Goal: Task Accomplishment & Management: Use online tool/utility

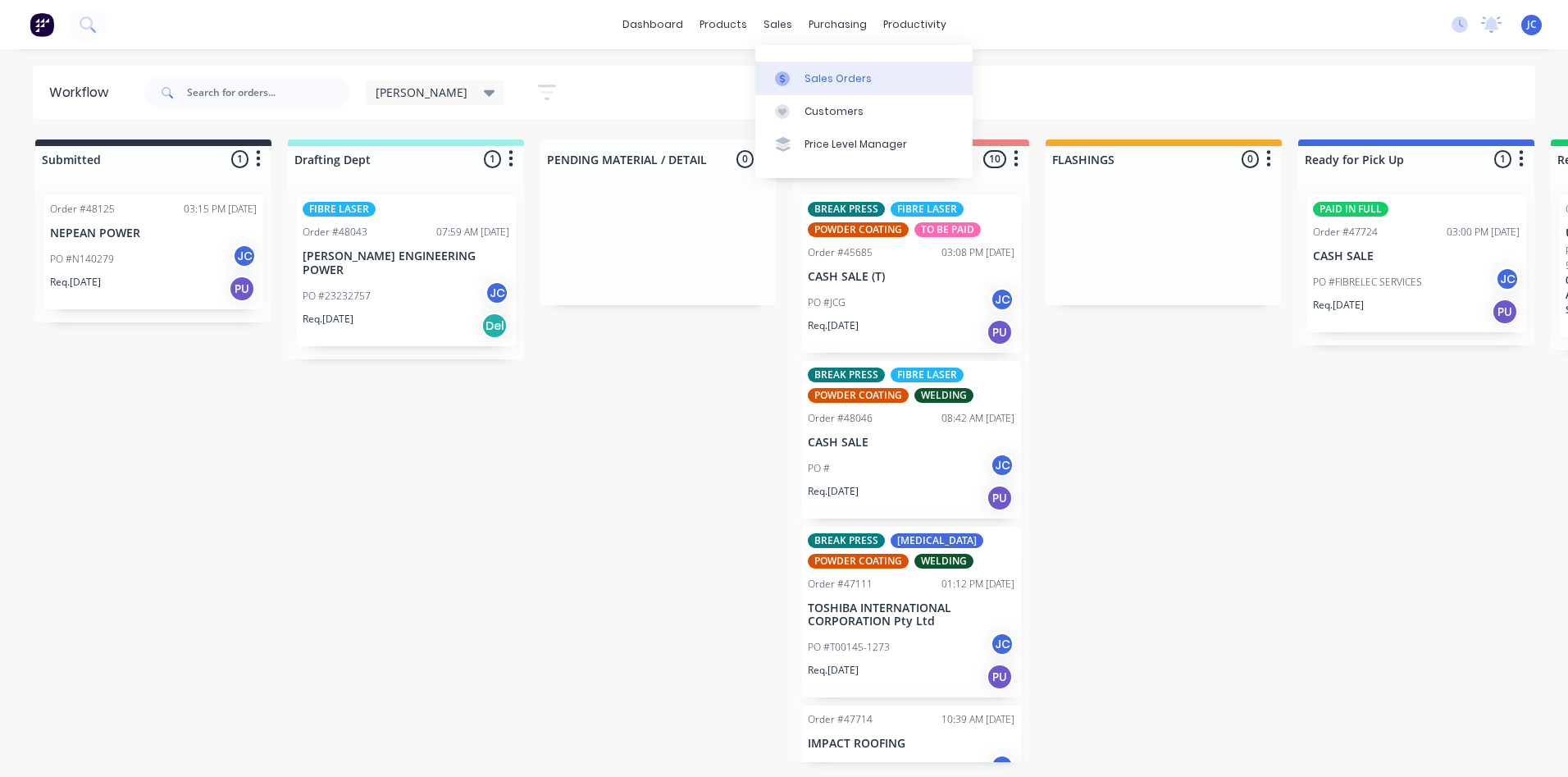
click at [803, 71] on link "Sales Orders" at bounding box center [864, 78] width 217 height 33
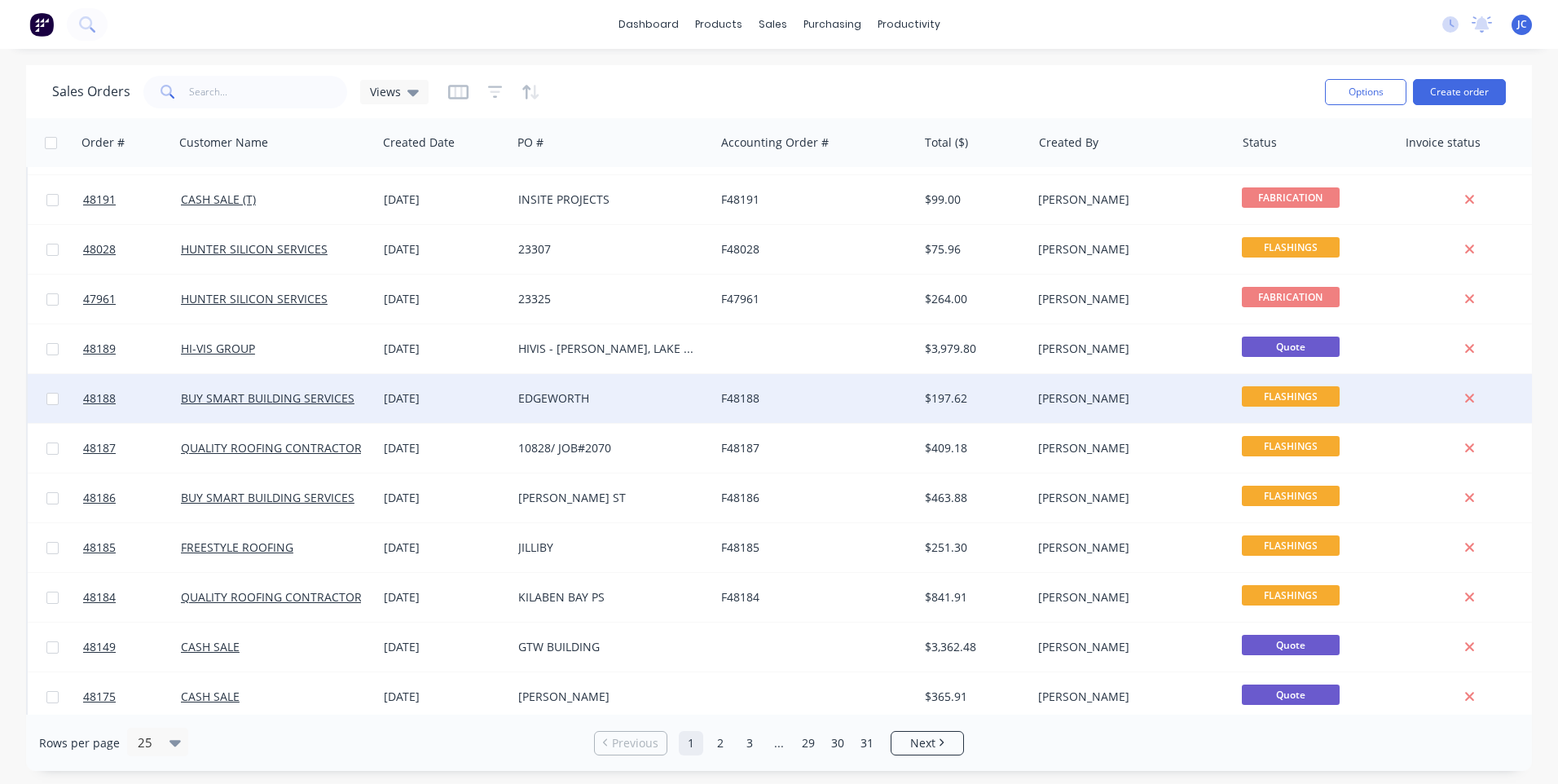
scroll to position [407, 0]
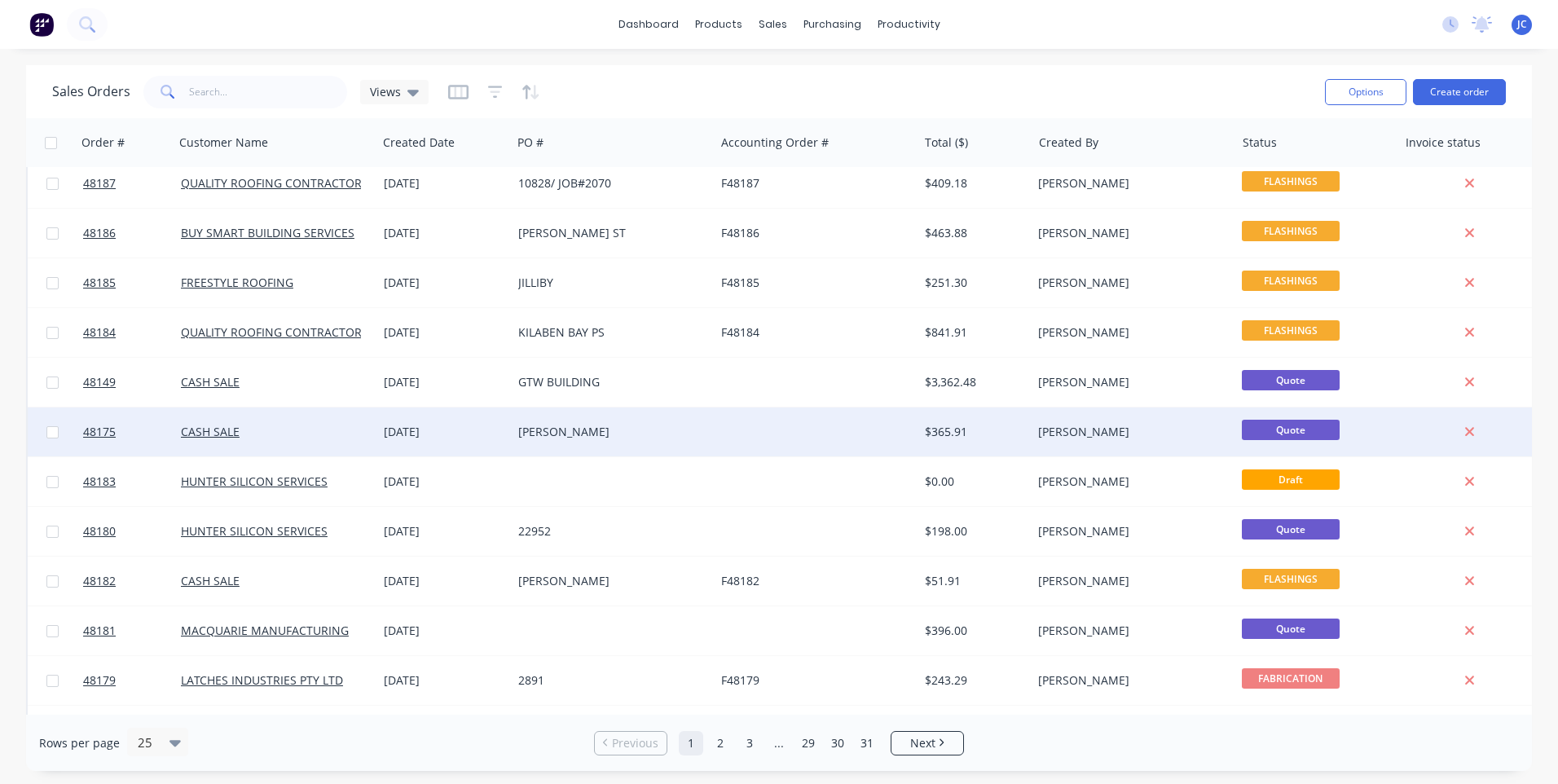
click at [771, 441] on div at bounding box center [817, 432] width 203 height 49
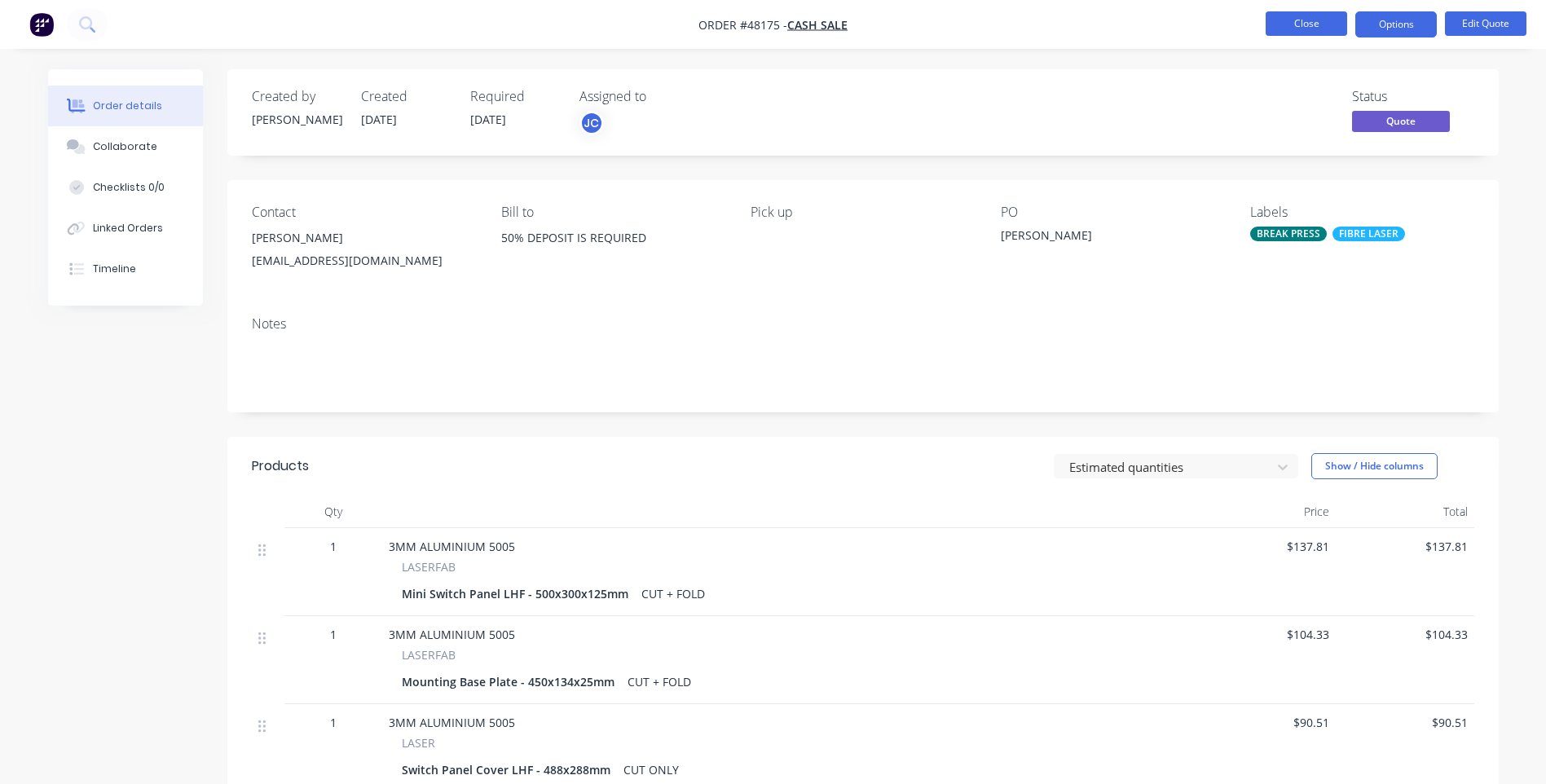
click at [1294, 23] on button "Close" at bounding box center [1306, 24] width 82 height 25
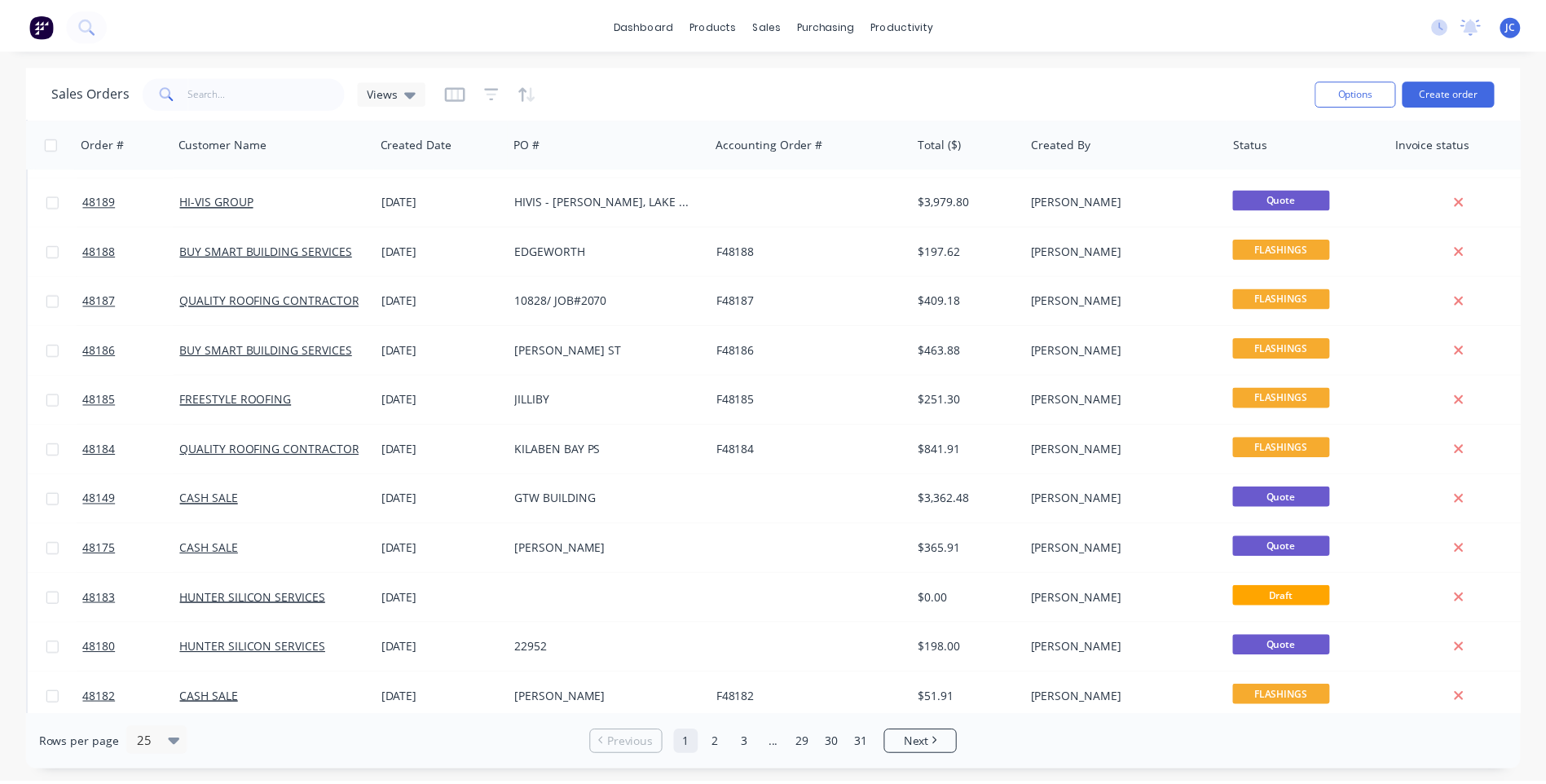
scroll to position [407, 0]
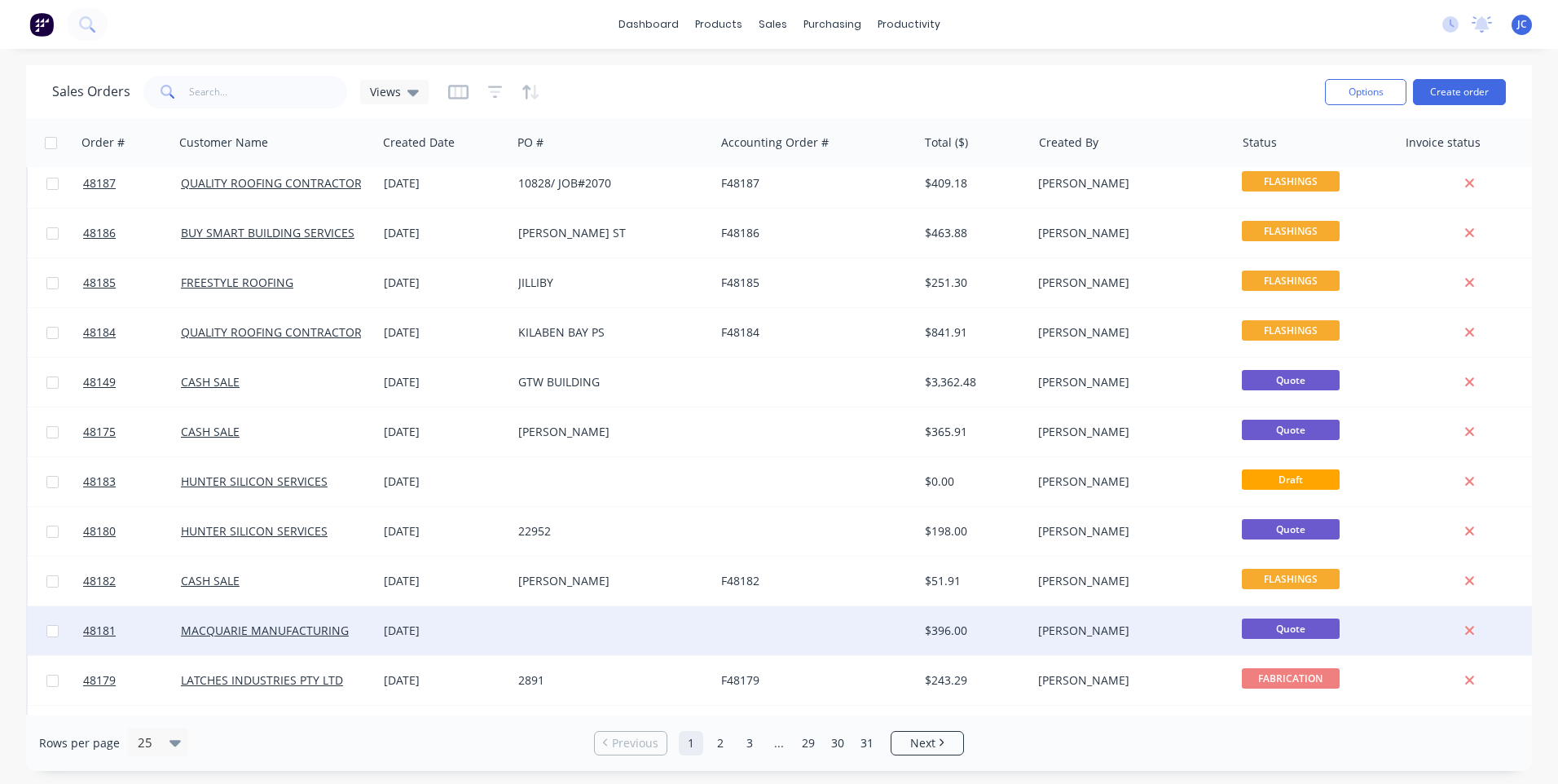
click at [860, 631] on div at bounding box center [817, 631] width 203 height 49
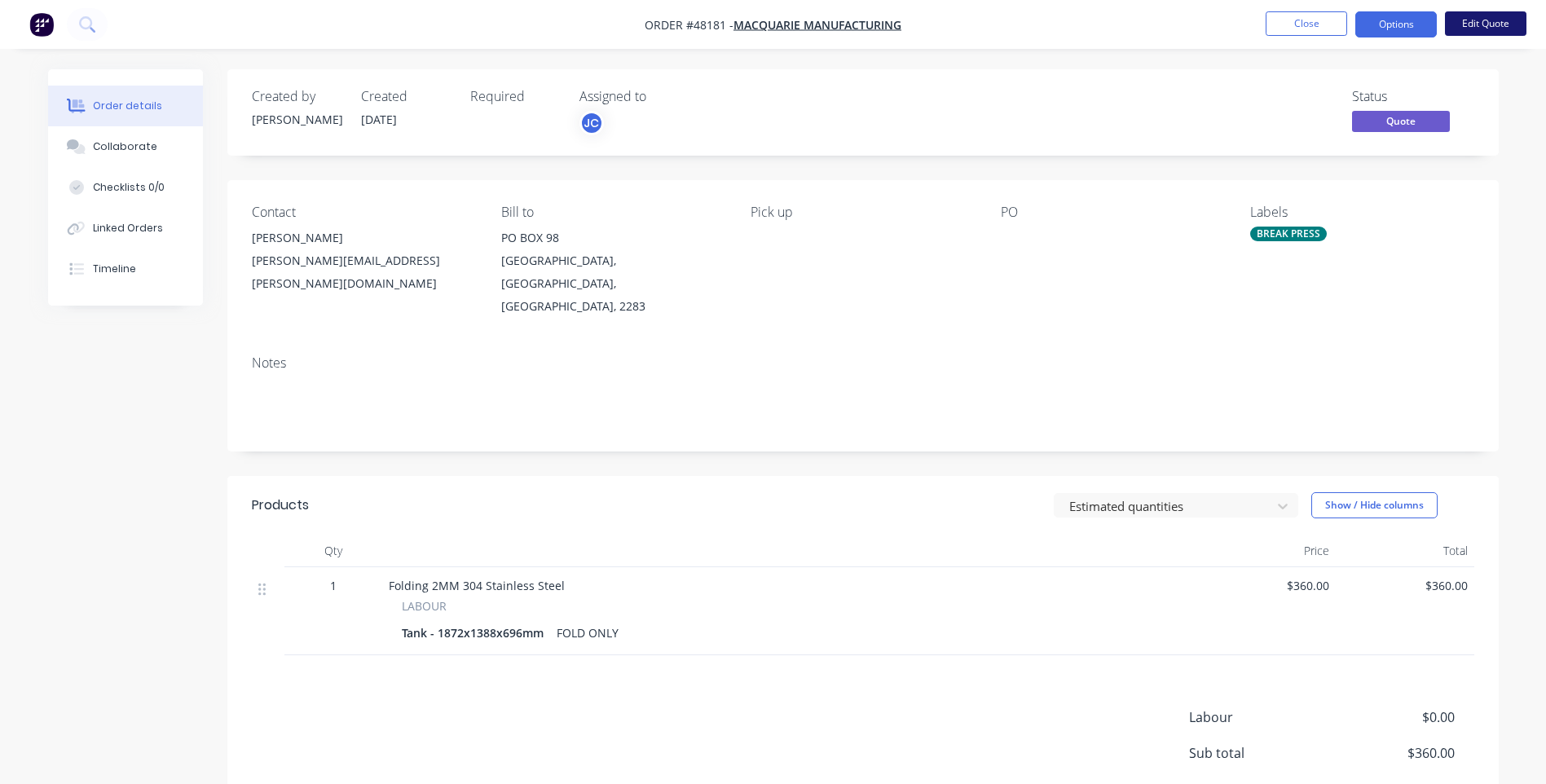
click at [1489, 21] on button "Edit Quote" at bounding box center [1486, 24] width 82 height 25
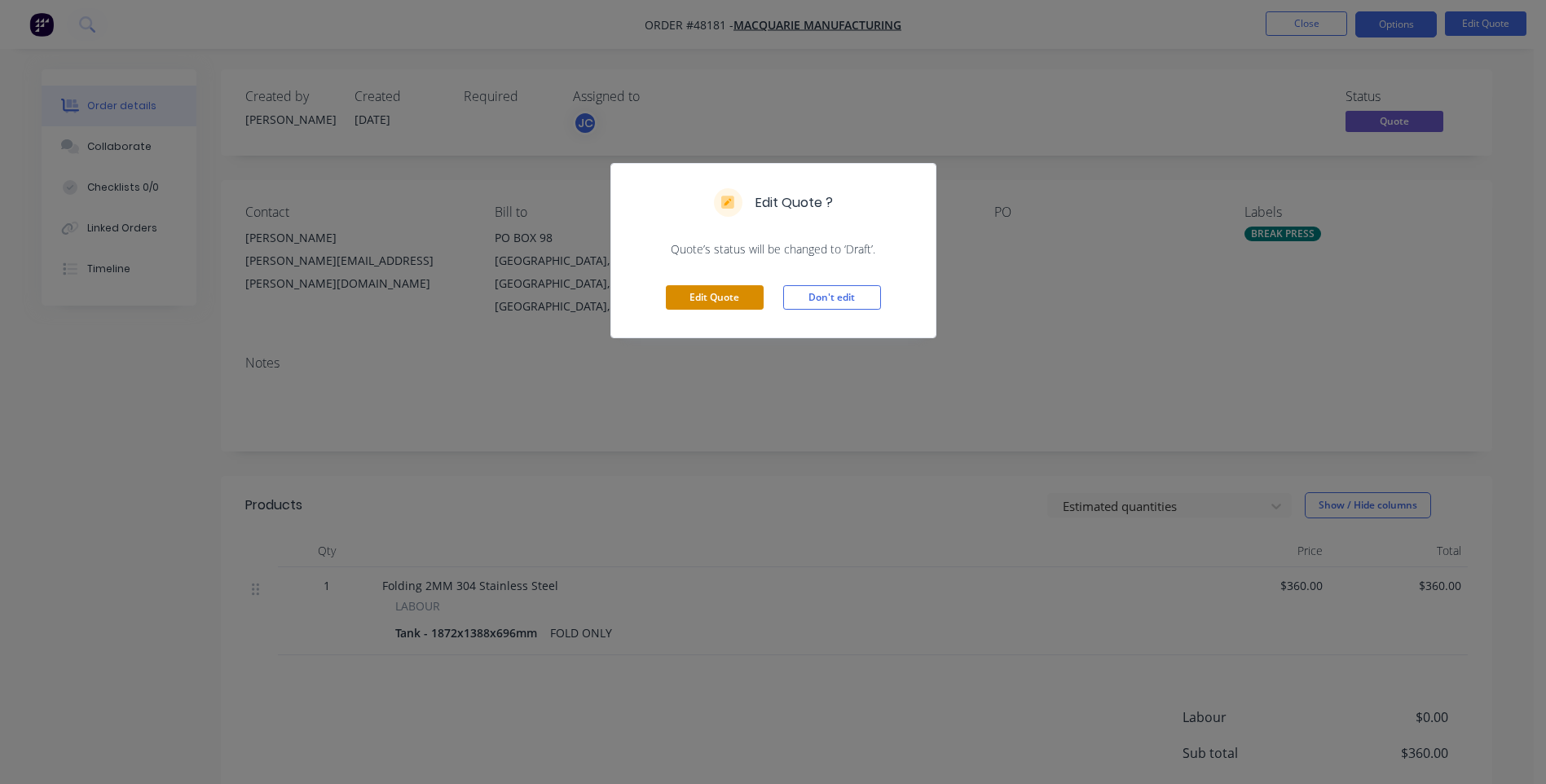
click at [683, 297] on button "Edit Quote" at bounding box center [715, 297] width 98 height 25
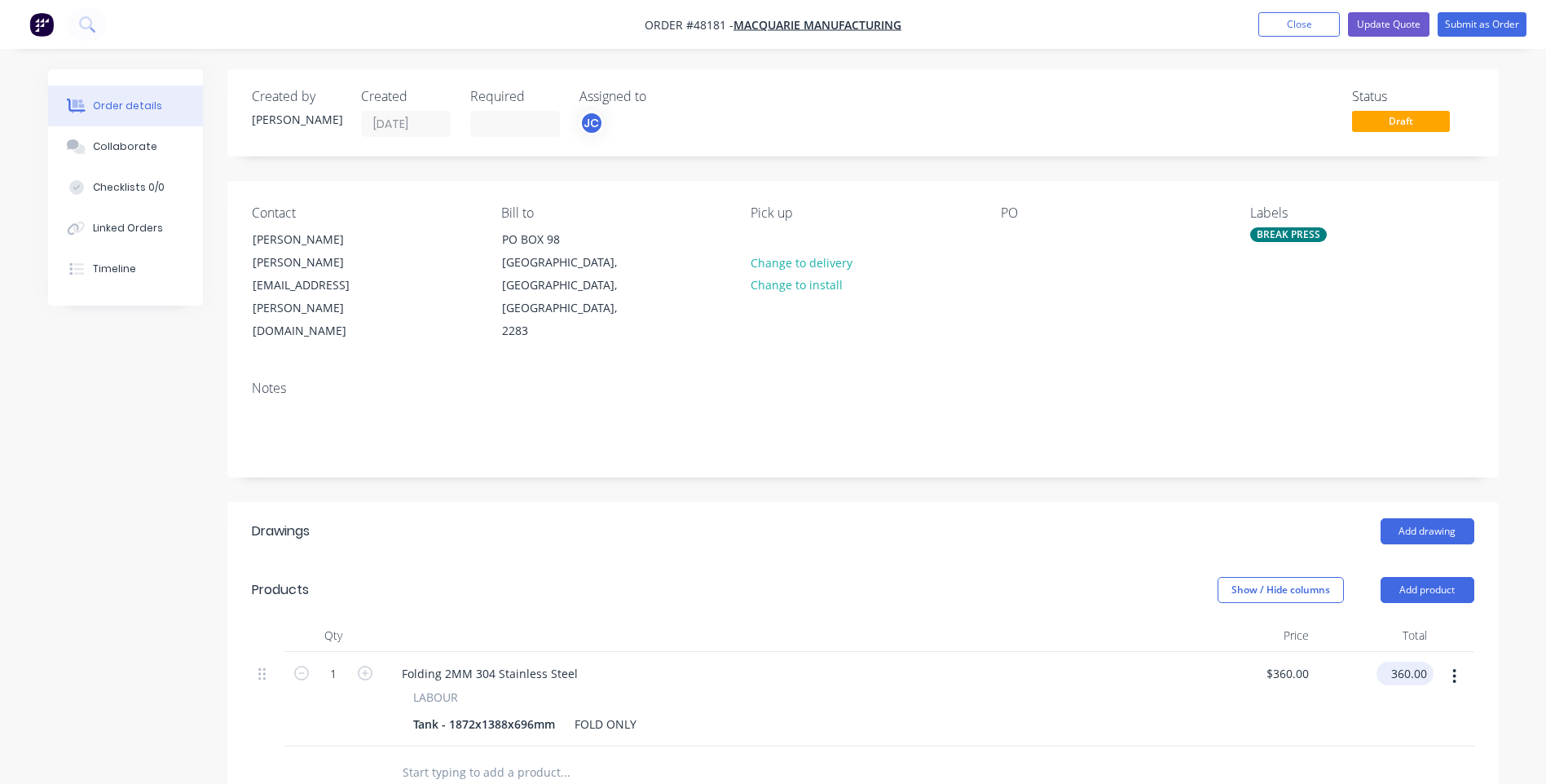
click at [1407, 661] on input "360.00" at bounding box center [1408, 673] width 51 height 24
click at [1407, 661] on input "360.00" at bounding box center [1412, 673] width 44 height 24
type input "450"
type input "$450.00"
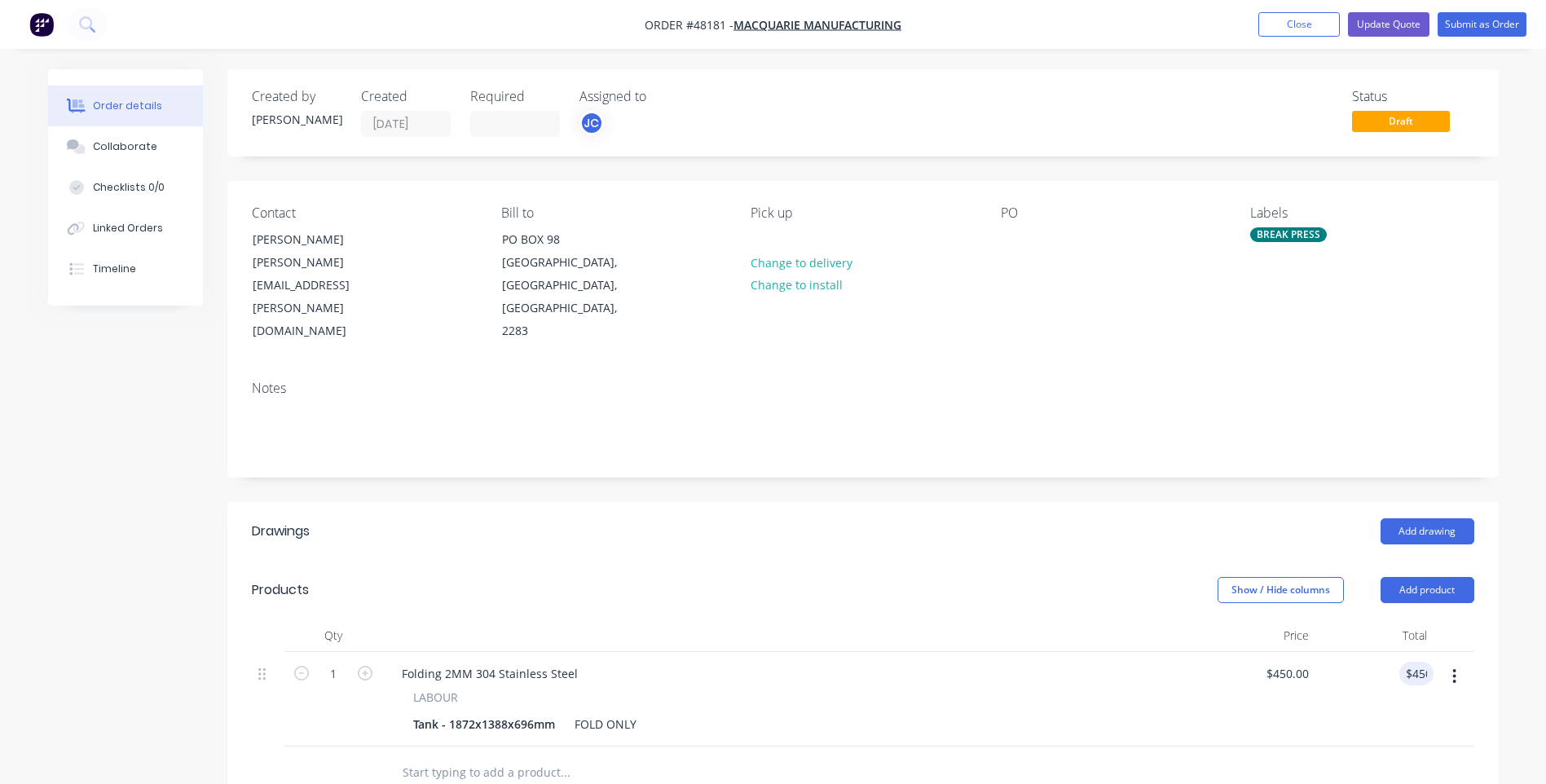
click at [1077, 561] on header "Products Show / Hide columns Add product" at bounding box center [862, 590] width 1272 height 59
click at [1027, 241] on div "PO" at bounding box center [1112, 273] width 223 height 138
click at [1018, 238] on div at bounding box center [1014, 238] width 26 height 24
drag, startPoint x: 1376, startPoint y: 24, endPoint x: 1364, endPoint y: 29, distance: 13.0
click at [1375, 24] on button "Update Quote" at bounding box center [1388, 25] width 82 height 25
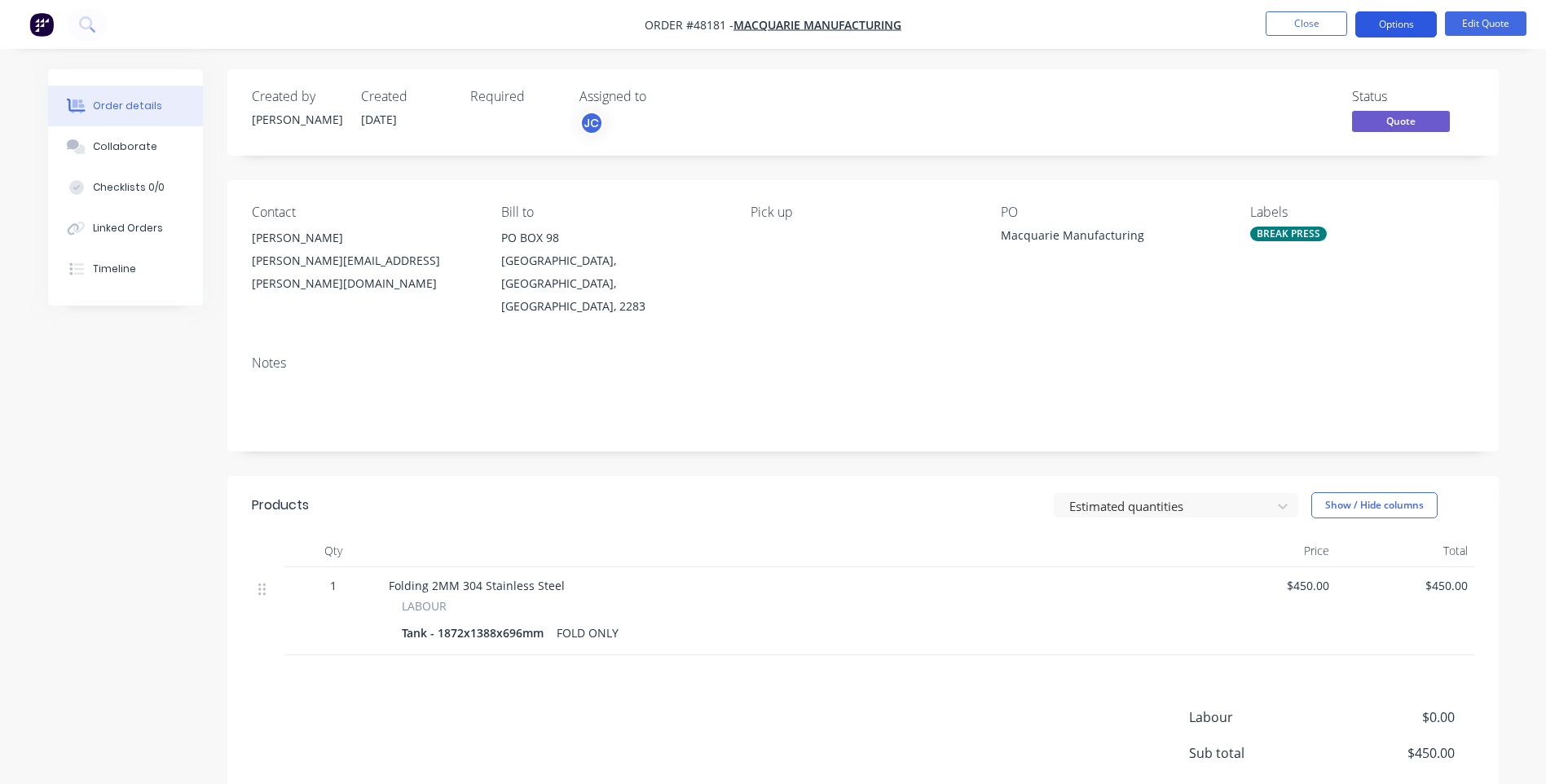
click at [1400, 29] on button "Options" at bounding box center [1396, 25] width 82 height 26
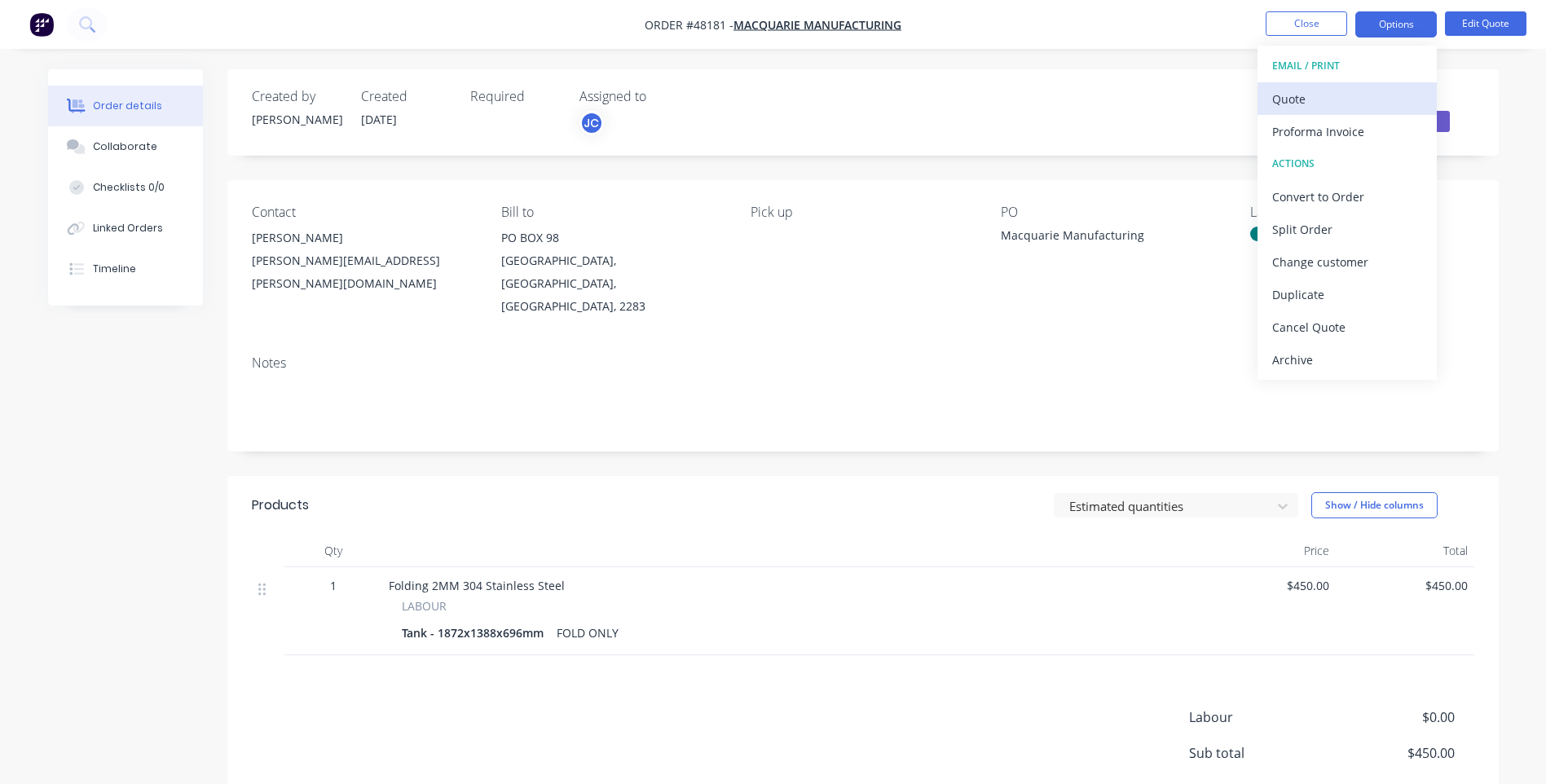
click at [1294, 99] on div "Quote" at bounding box center [1347, 99] width 150 height 24
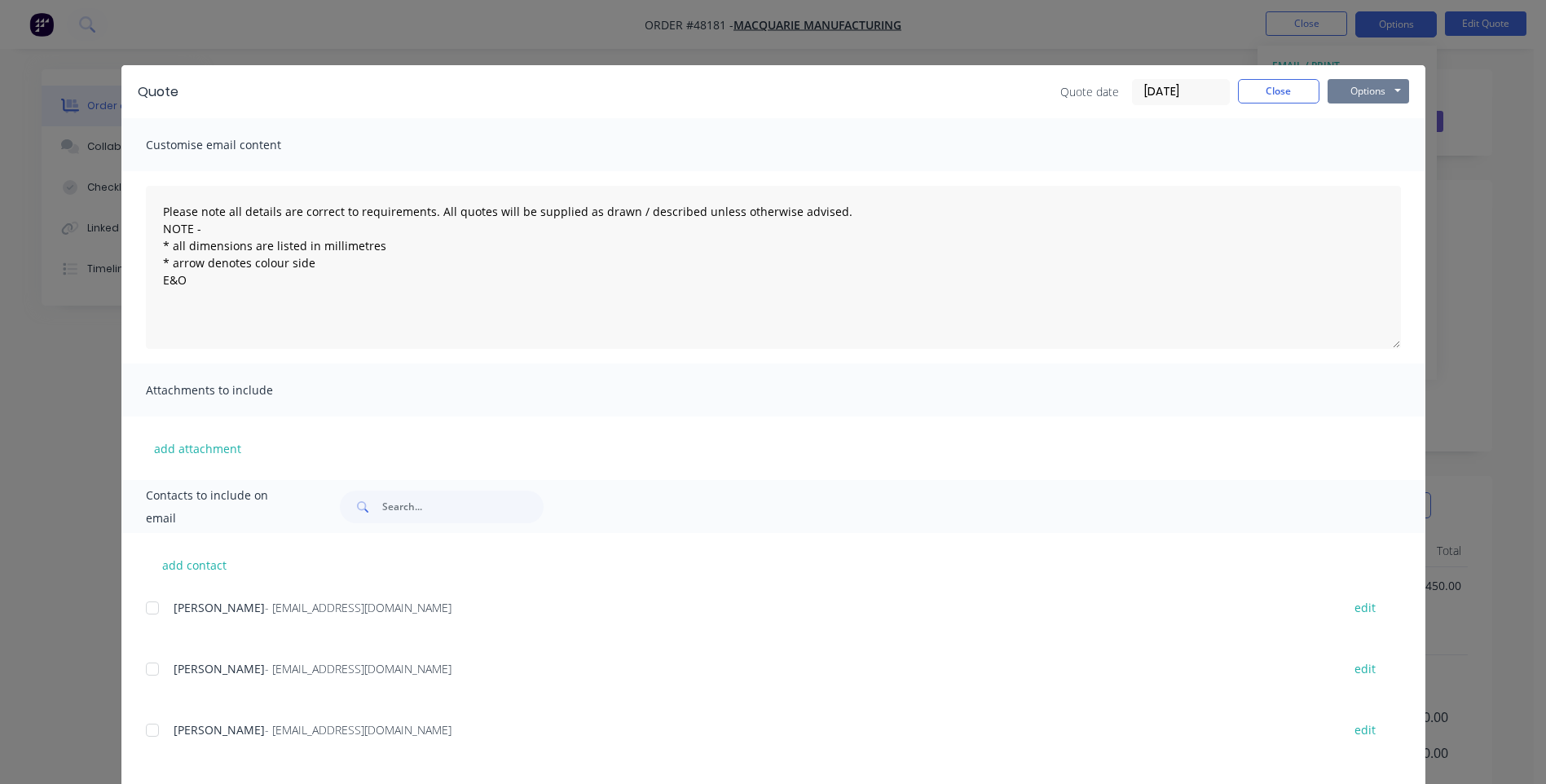
click at [1373, 100] on button "Options" at bounding box center [1368, 91] width 82 height 25
click at [1345, 145] on button "Print" at bounding box center [1379, 147] width 104 height 27
